Goal: Task Accomplishment & Management: Use online tool/utility

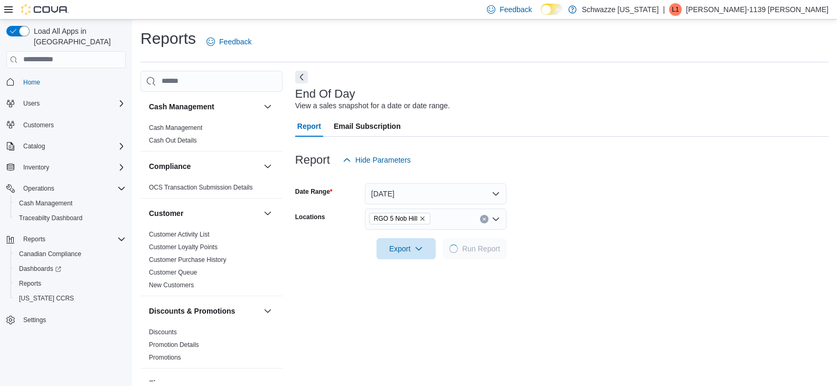
scroll to position [72, 0]
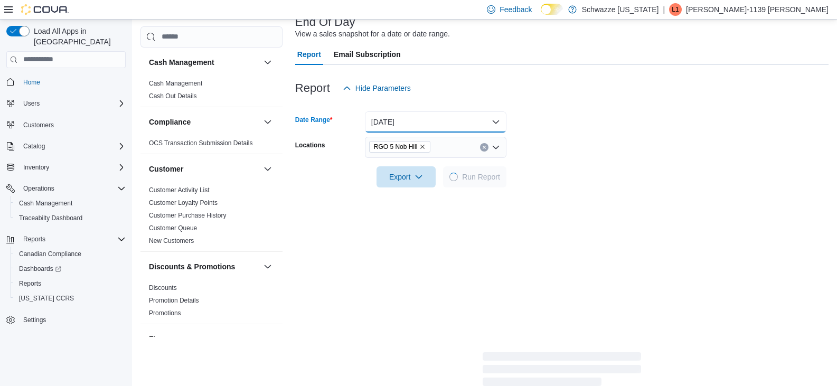
click at [453, 118] on button "[DATE]" at bounding box center [436, 121] width 142 height 21
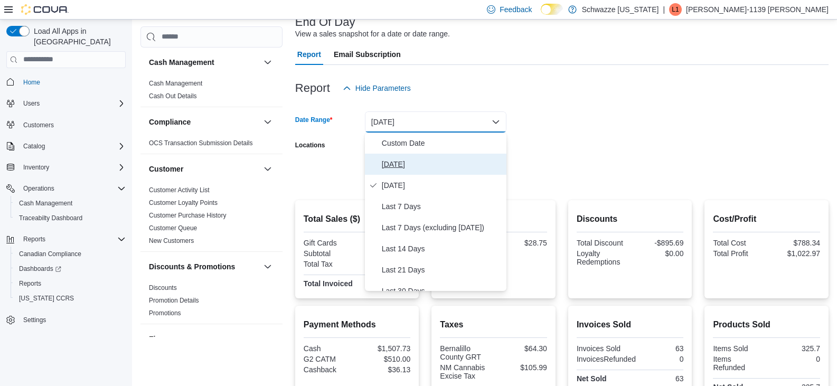
click at [401, 165] on span "[DATE]" at bounding box center [442, 164] width 120 height 13
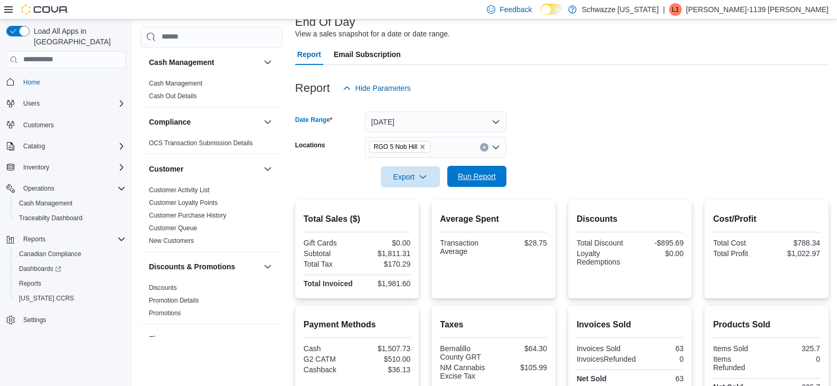
click at [455, 173] on span "Run Report" at bounding box center [477, 176] width 46 height 21
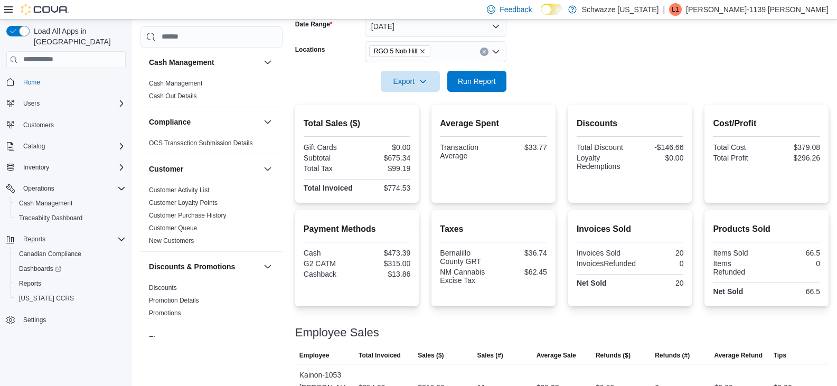
scroll to position [90, 0]
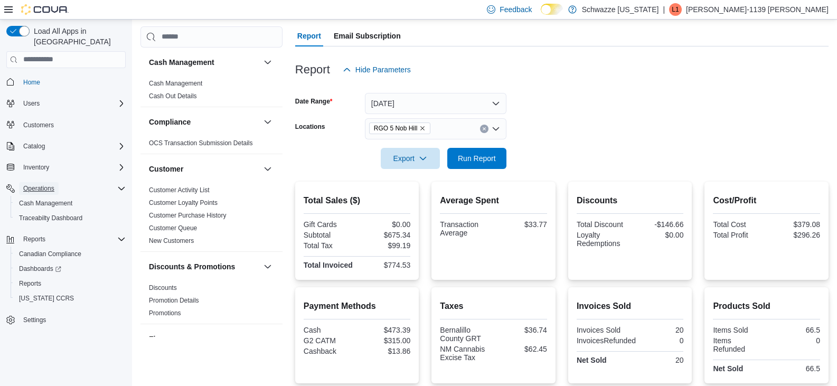
click at [39, 184] on span "Operations" at bounding box center [38, 188] width 31 height 8
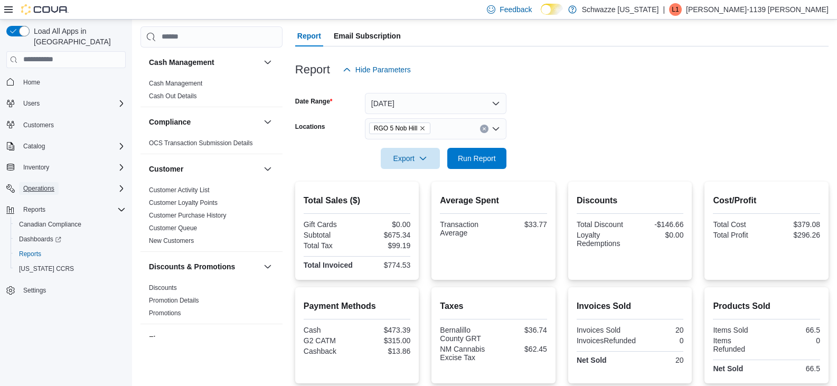
click at [46, 183] on span "Operations" at bounding box center [38, 188] width 31 height 13
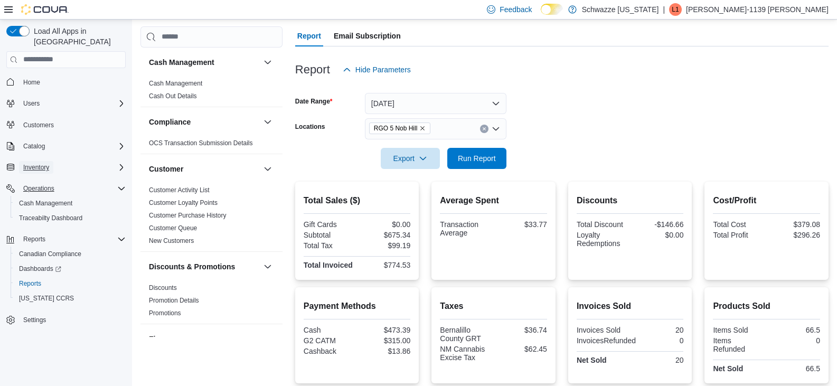
click at [43, 163] on span "Inventory" at bounding box center [36, 167] width 26 height 8
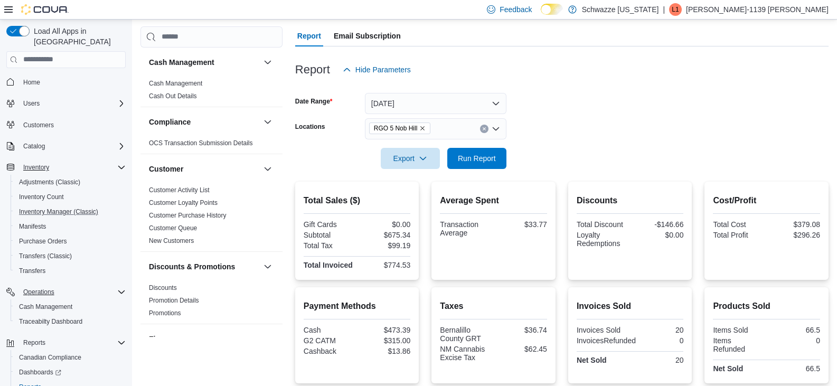
click at [43, 204] on button "Inventory Manager (Classic)" at bounding box center [70, 211] width 119 height 15
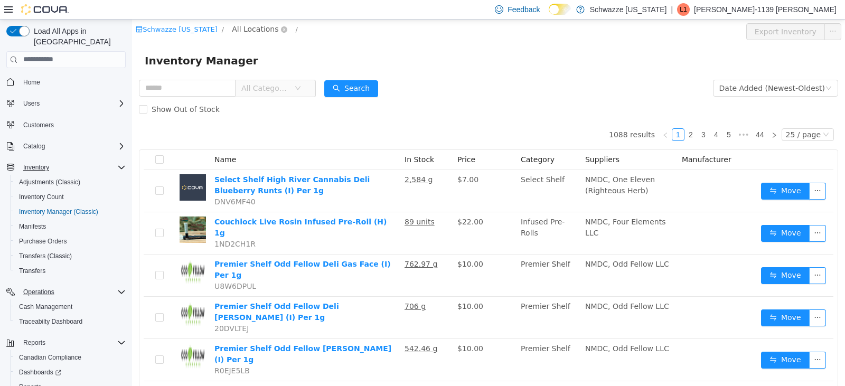
click at [251, 28] on span "All Locations" at bounding box center [255, 29] width 46 height 12
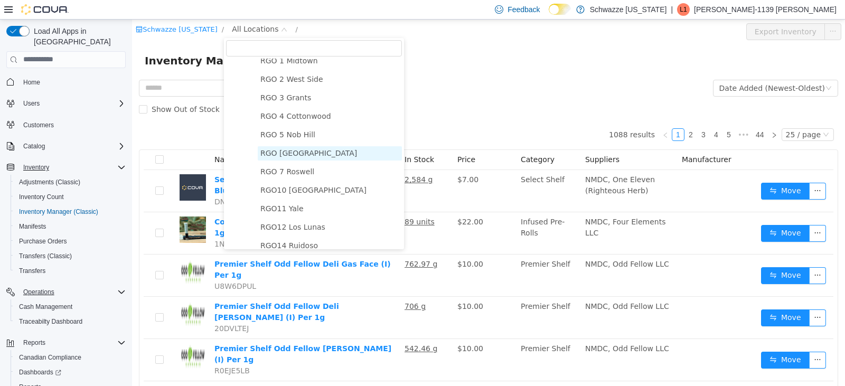
scroll to position [370, 0]
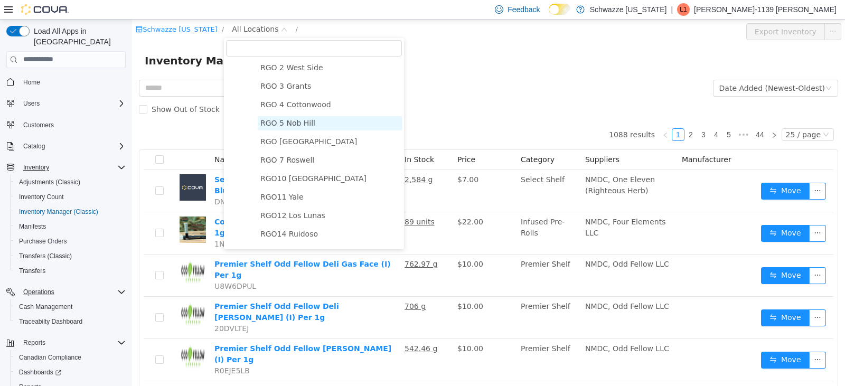
click at [299, 127] on span "RGO 5 Nob Hill" at bounding box center [287, 122] width 55 height 8
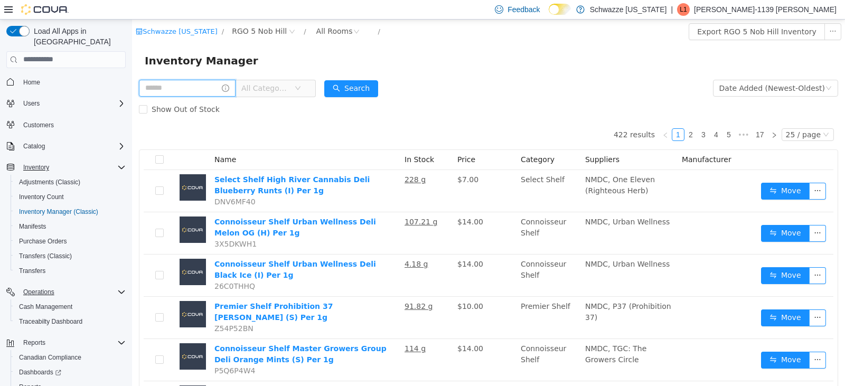
click at [194, 85] on input "text" at bounding box center [187, 87] width 97 height 17
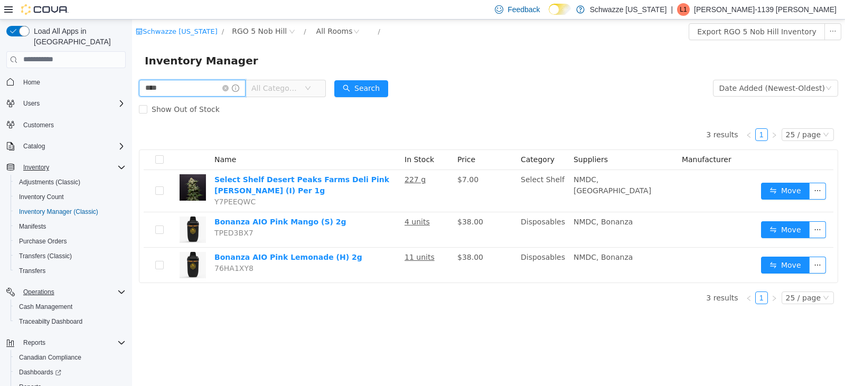
click at [206, 89] on input "****" at bounding box center [192, 87] width 107 height 17
type input "*******"
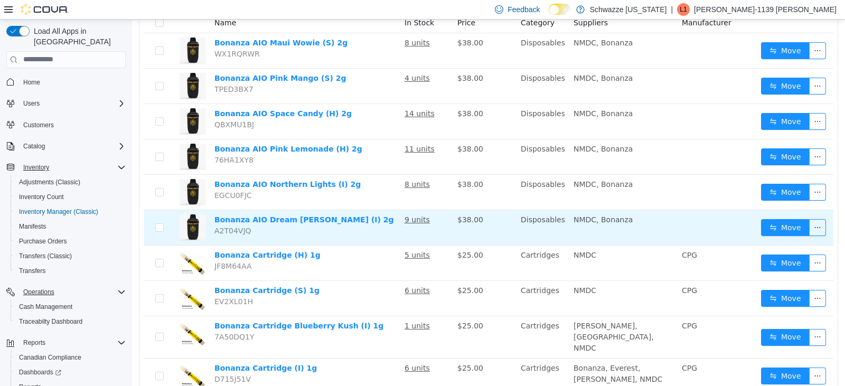
scroll to position [168, 0]
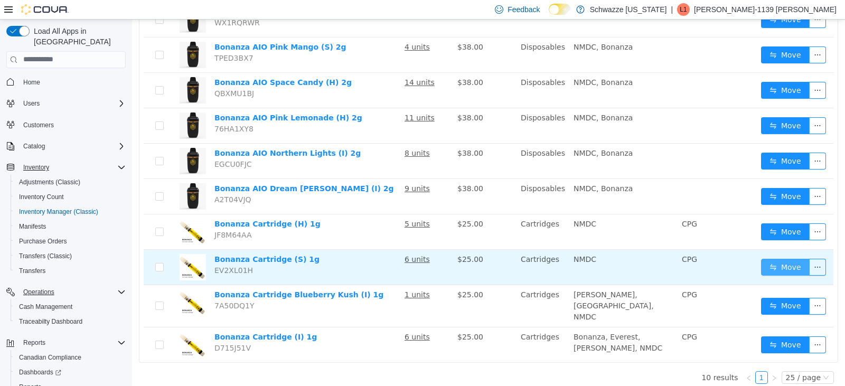
click at [785, 272] on button "Move" at bounding box center [785, 266] width 49 height 17
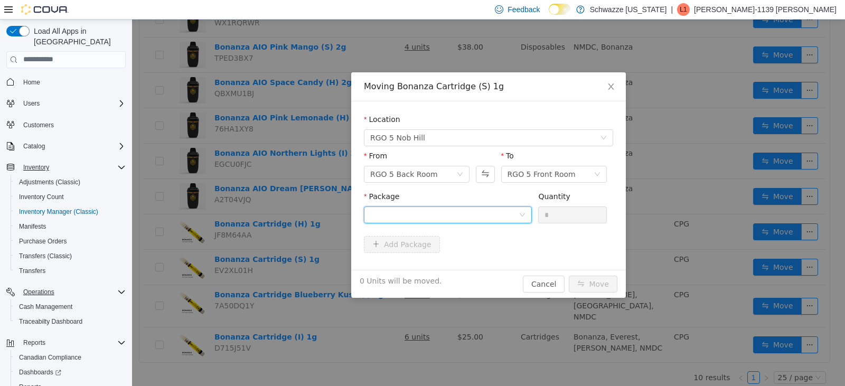
click at [457, 218] on div at bounding box center [444, 214] width 148 height 16
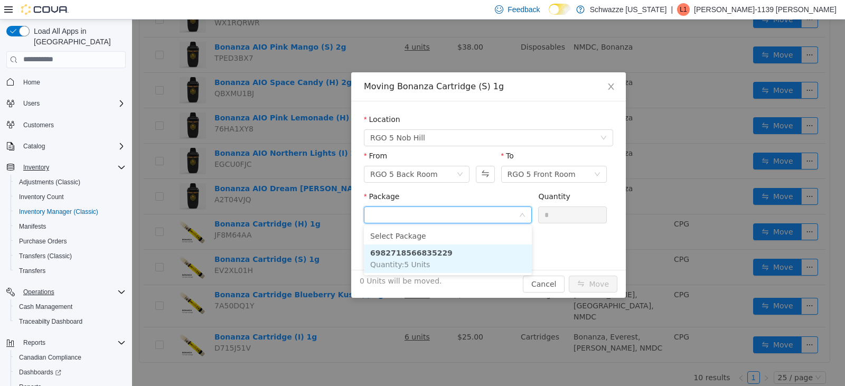
click at [434, 256] on strong "6982718566835229" at bounding box center [411, 252] width 82 height 8
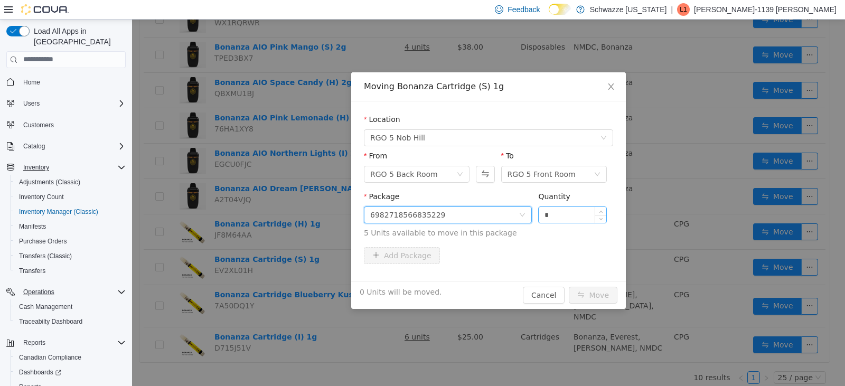
click at [547, 213] on input "*" at bounding box center [573, 214] width 68 height 16
type input "*"
click at [585, 284] on div "5 Units will be moved. Cancel Move" at bounding box center [488, 294] width 275 height 28
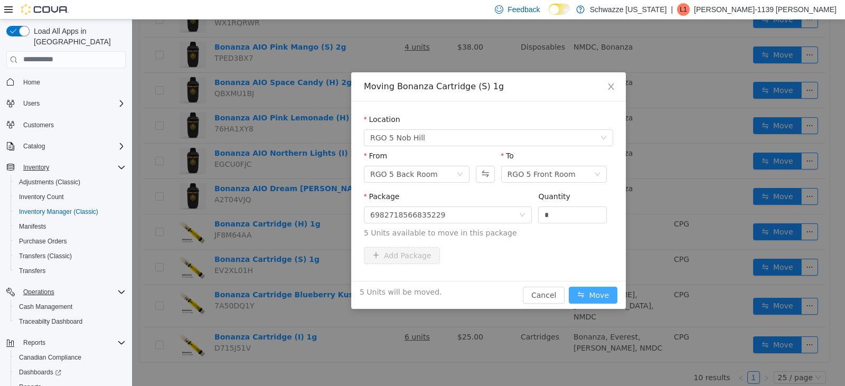
click at [589, 290] on button "Move" at bounding box center [593, 294] width 49 height 17
